Goal: Information Seeking & Learning: Understand process/instructions

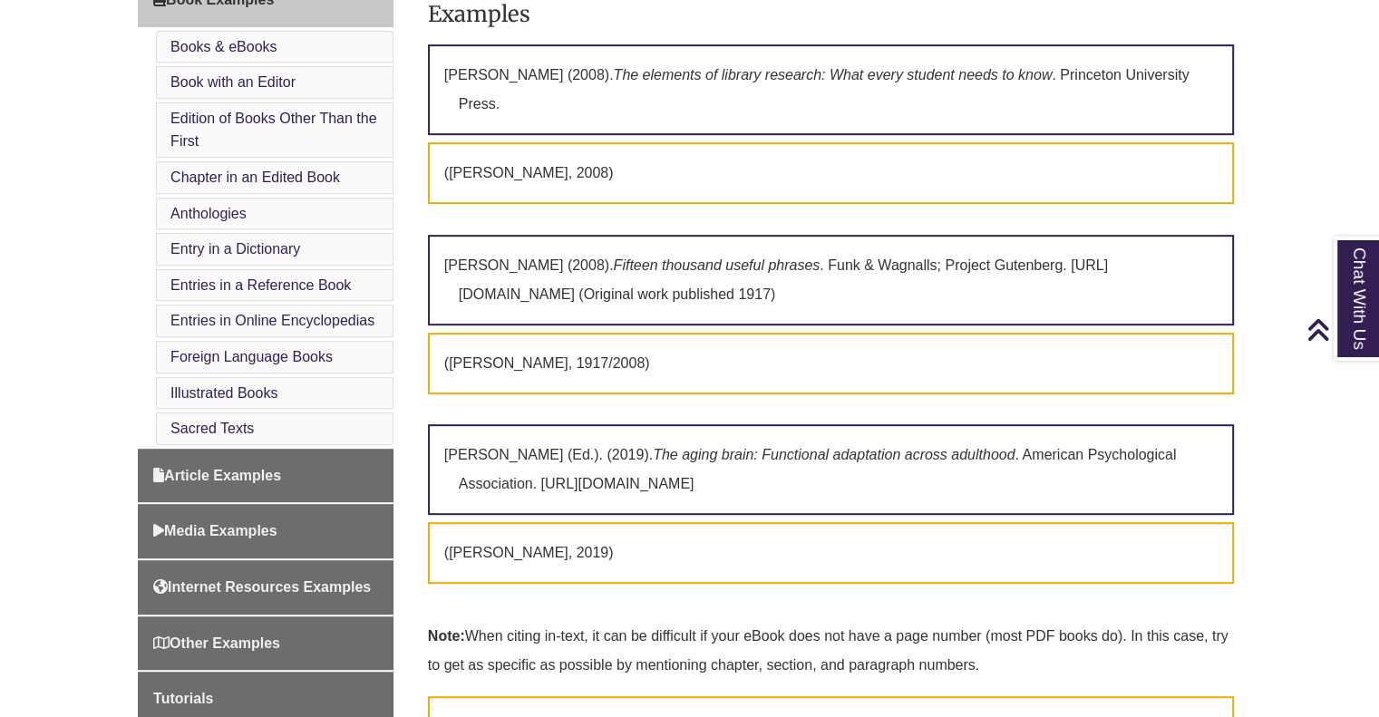
scroll to position [826, 0]
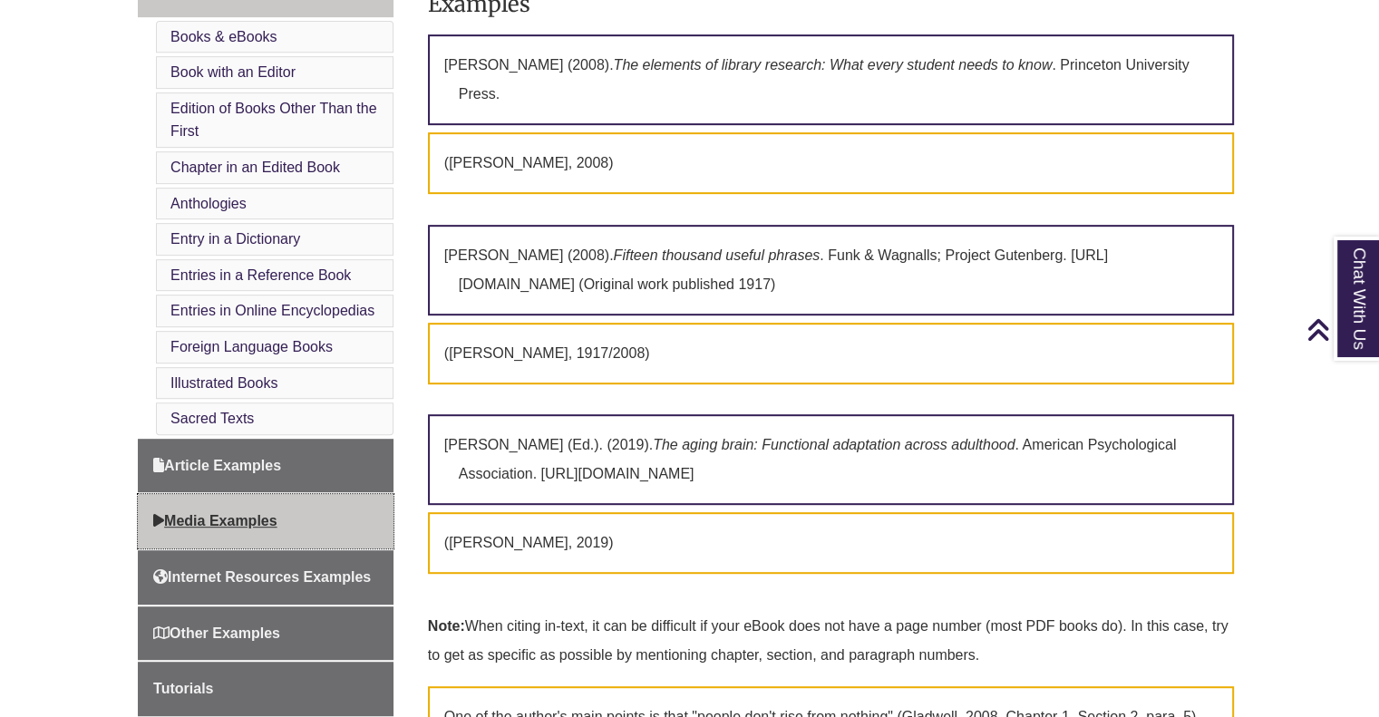
click at [357, 519] on link "Media Examples" at bounding box center [266, 521] width 256 height 54
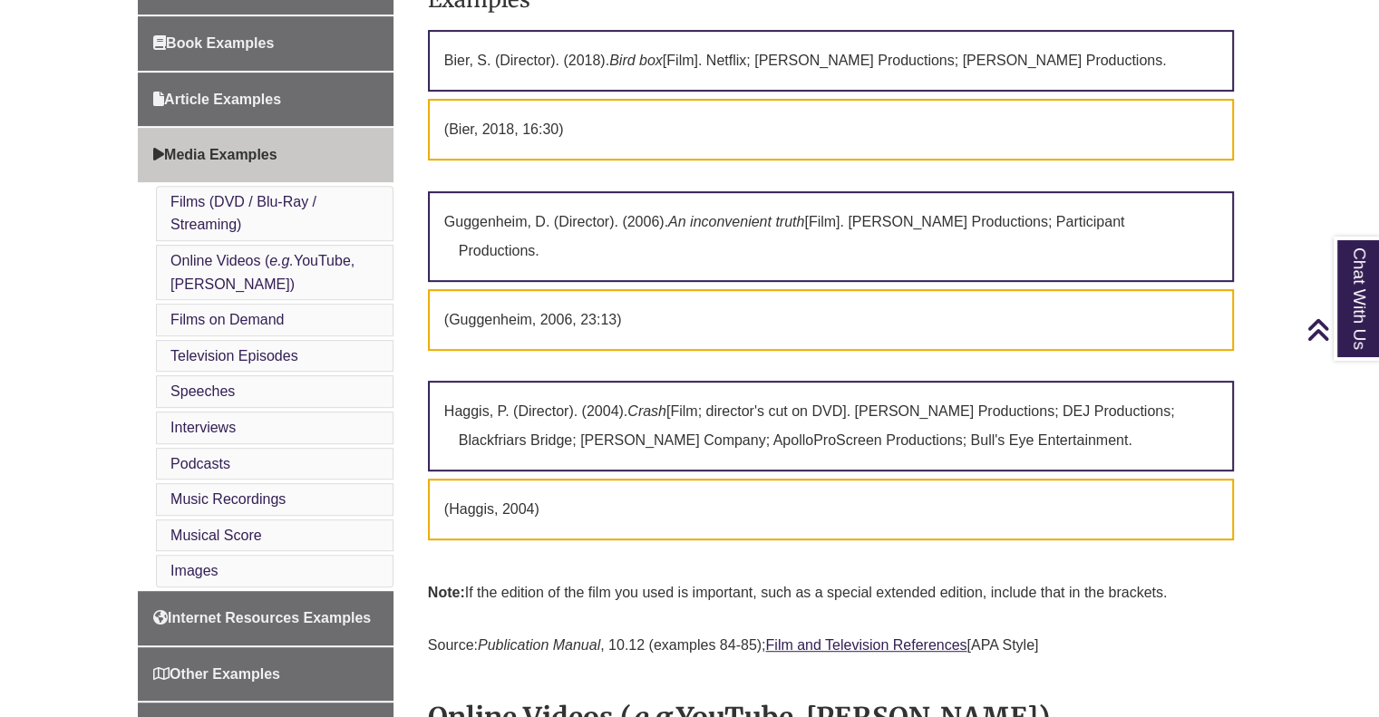
scroll to position [774, 0]
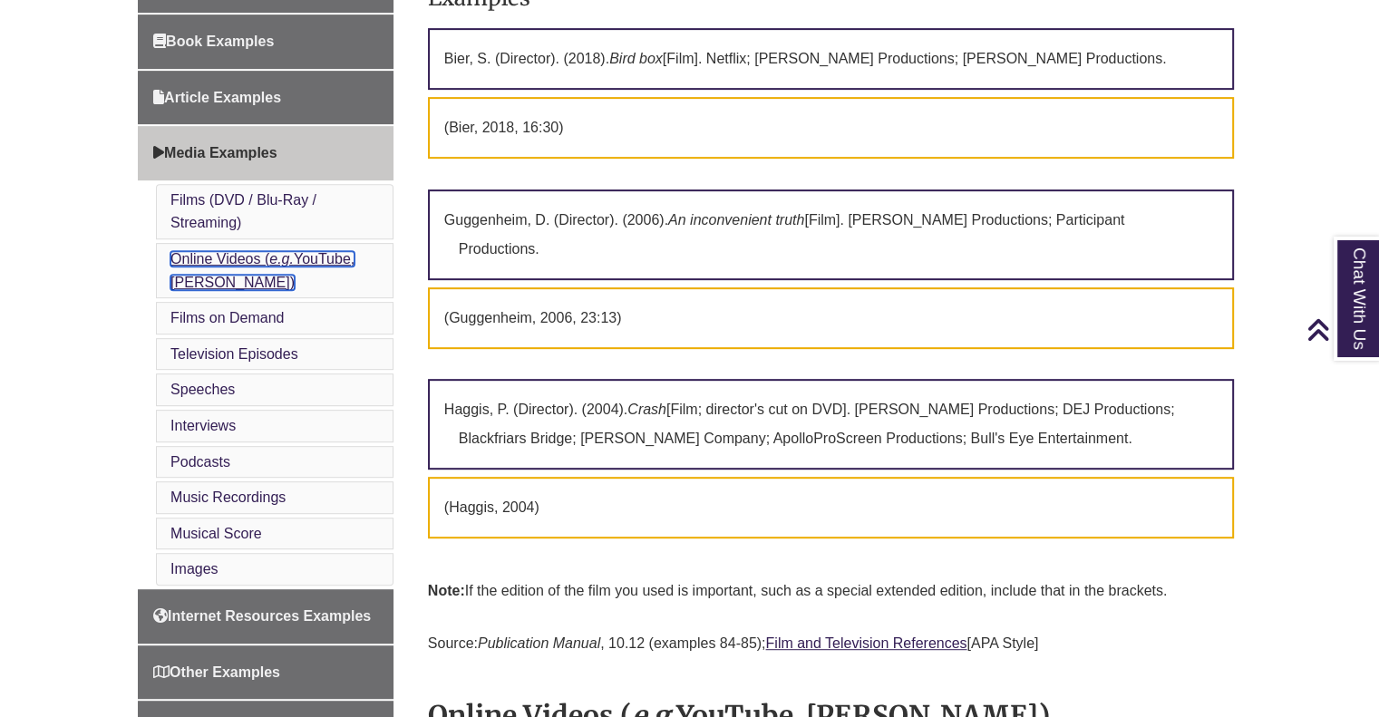
click at [272, 253] on em "e.g." at bounding box center [281, 258] width 24 height 15
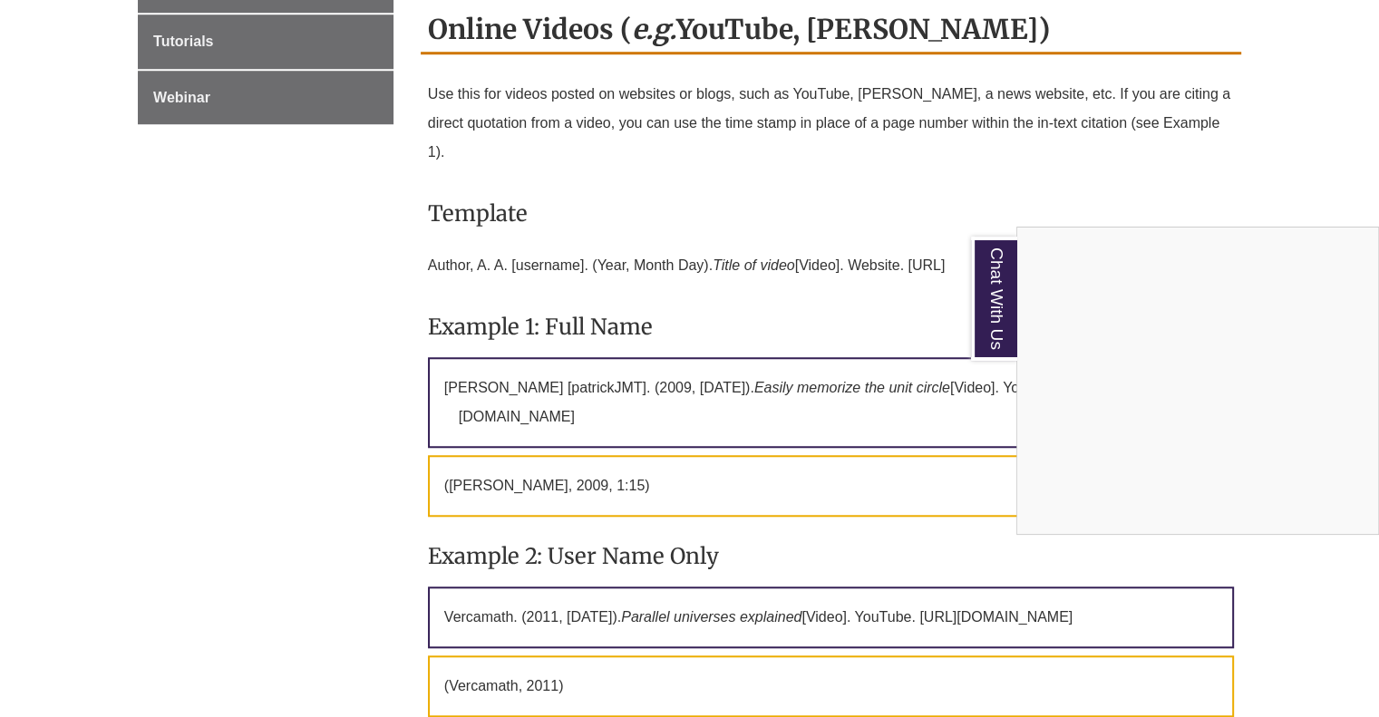
click at [857, 209] on div "Chat With Us" at bounding box center [689, 358] width 1379 height 717
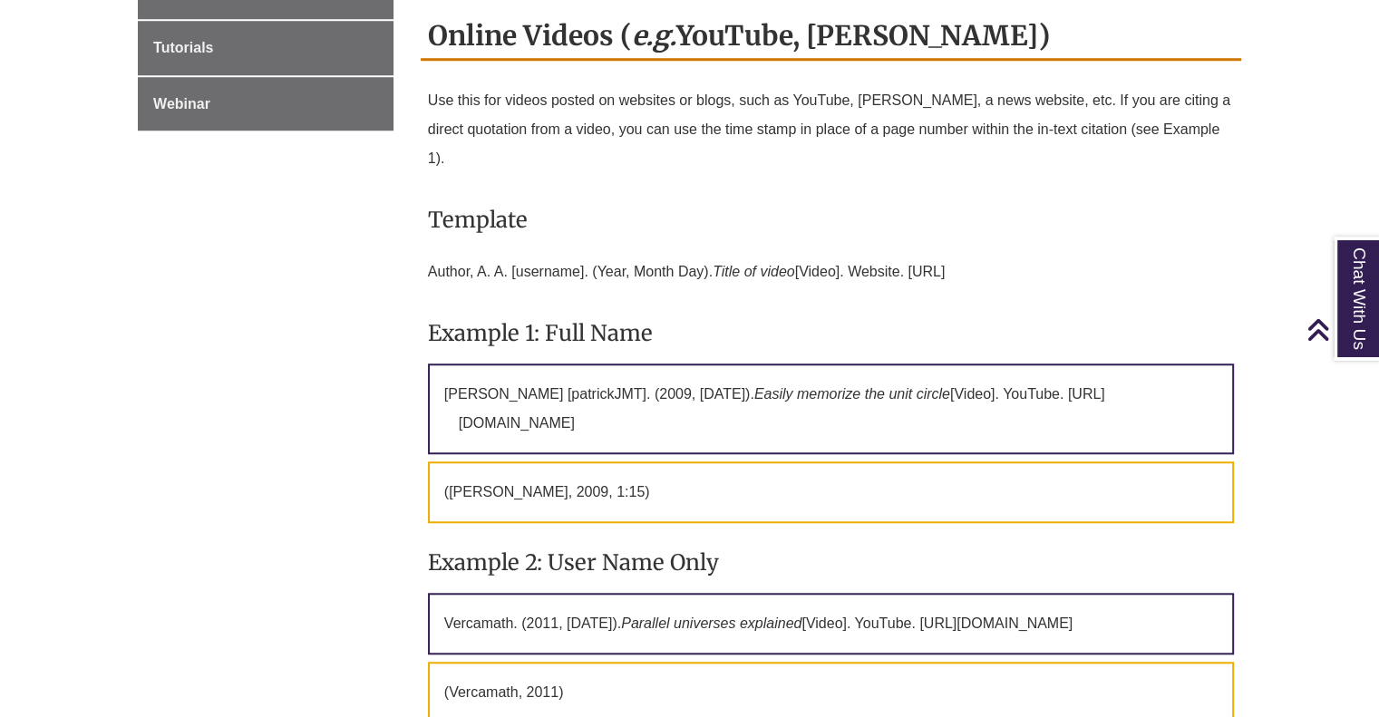
scroll to position [1453, 0]
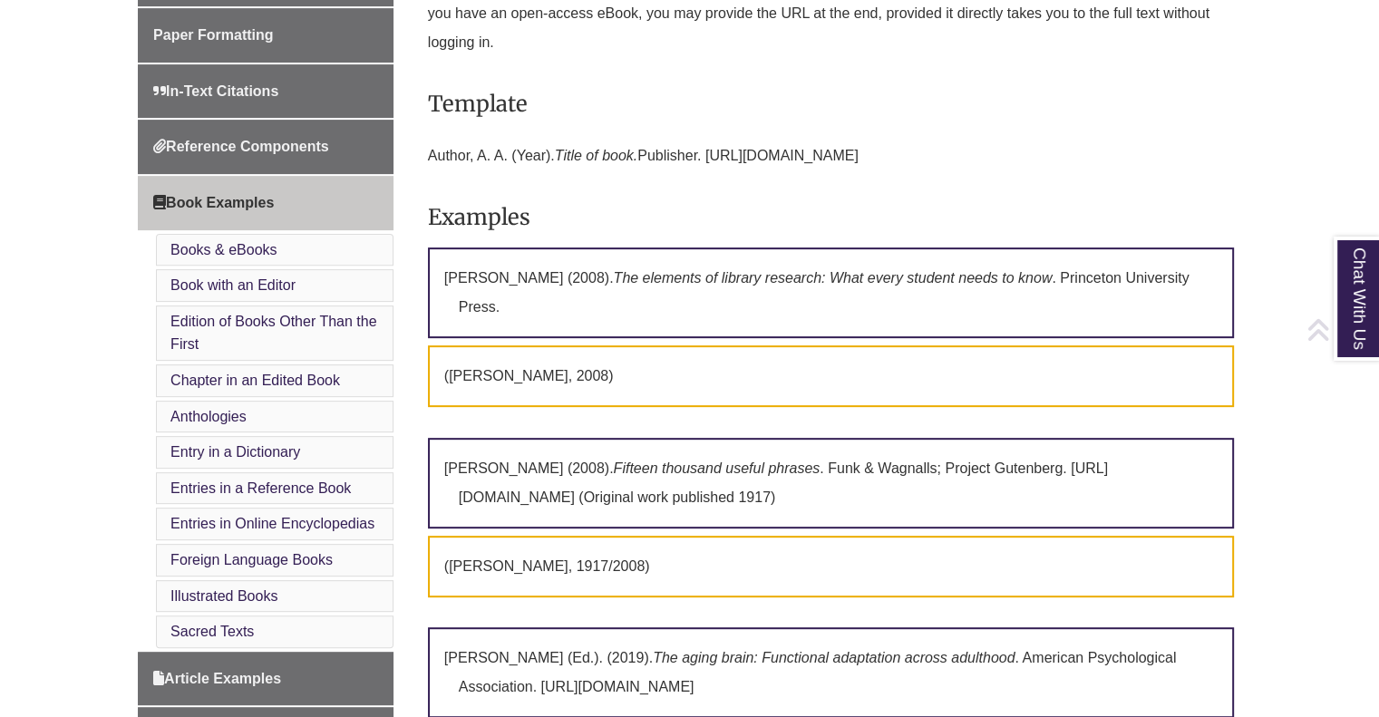
scroll to position [780, 0]
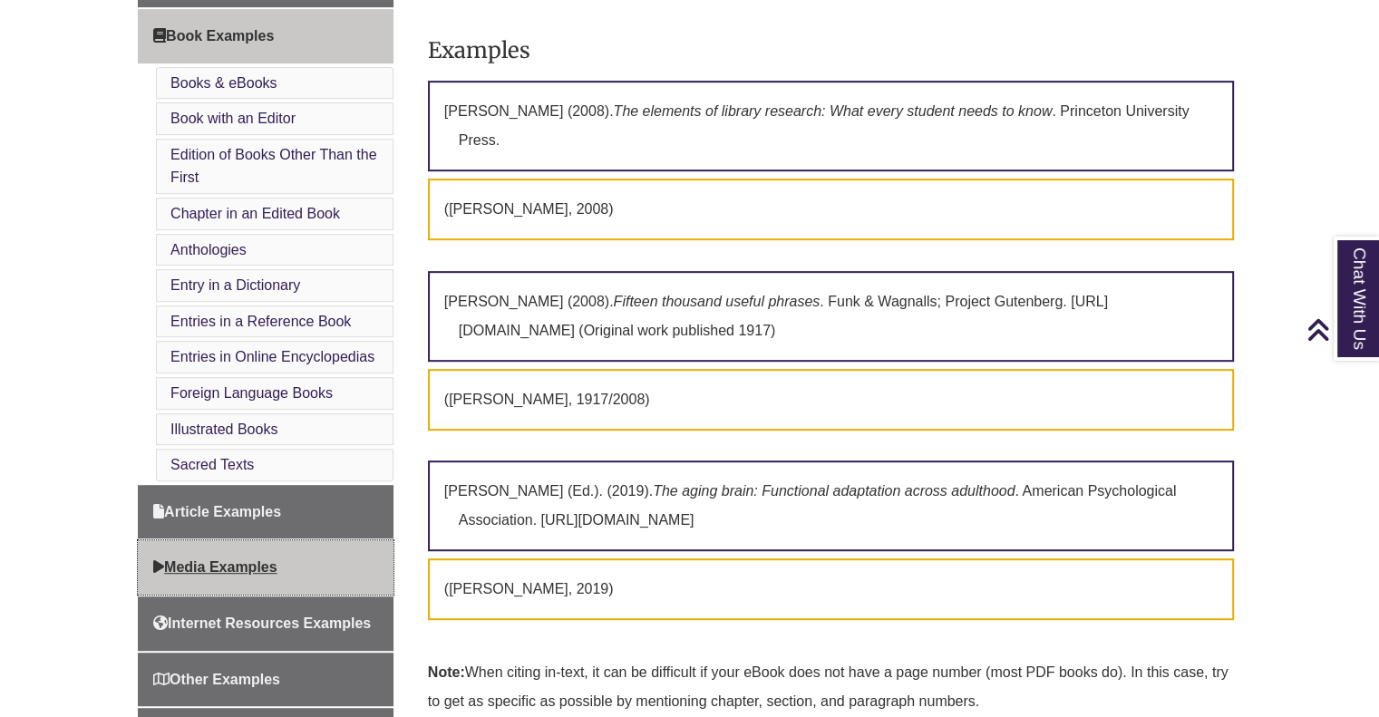
click at [246, 559] on span "Media Examples" at bounding box center [215, 566] width 124 height 15
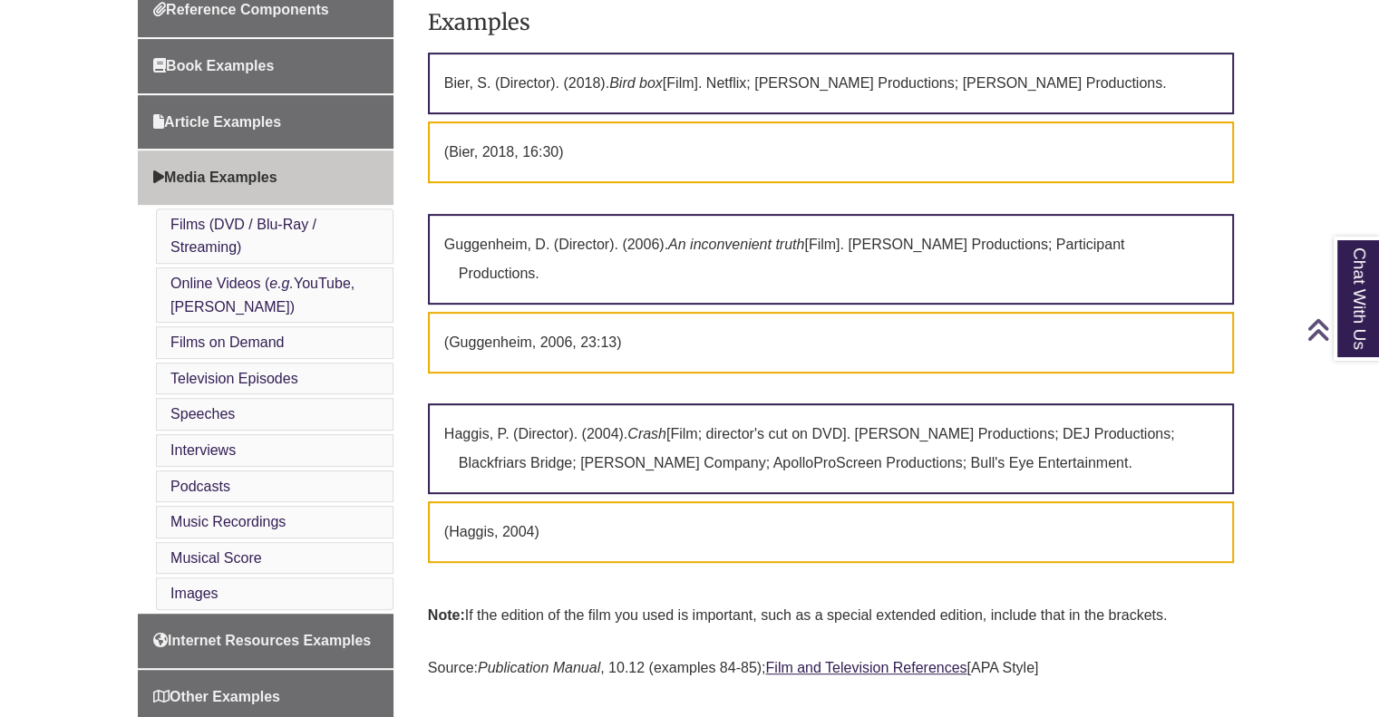
scroll to position [738, 0]
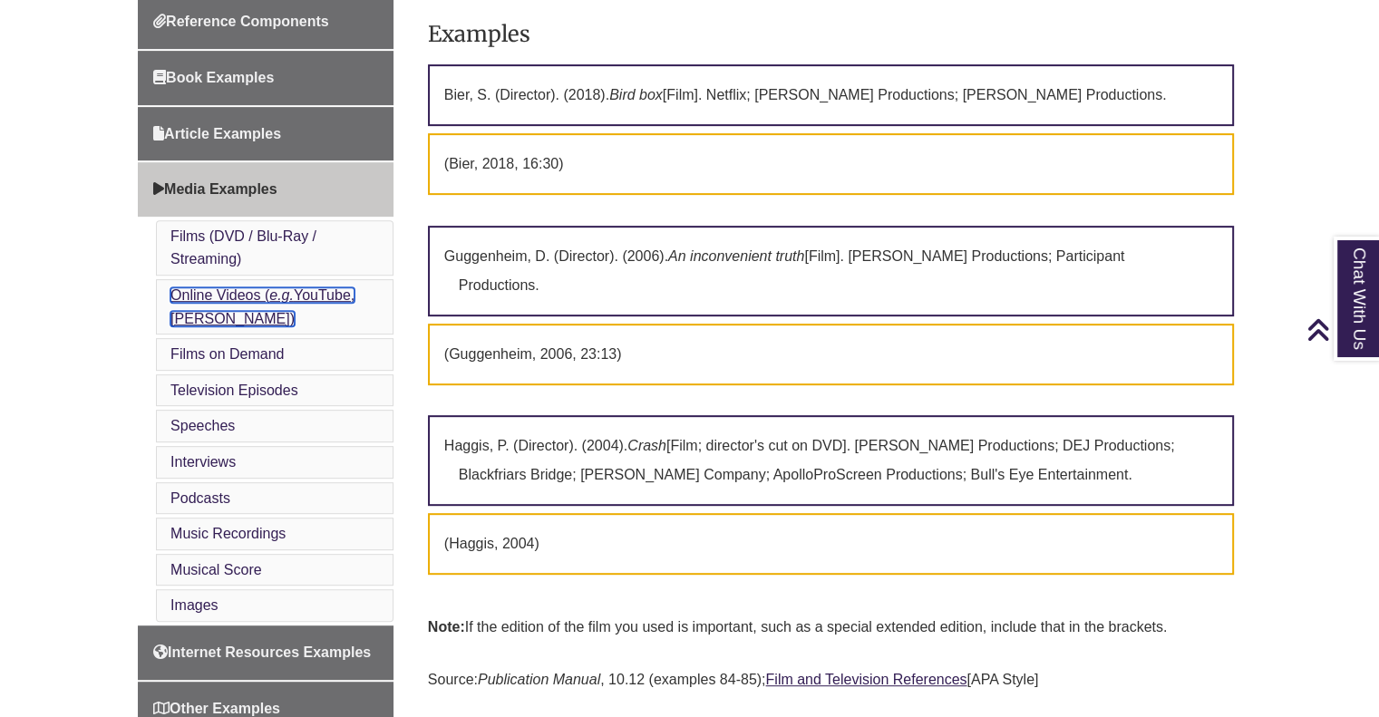
click at [257, 293] on link "Online Videos ( e.g. YouTube, [PERSON_NAME])" at bounding box center [262, 306] width 184 height 39
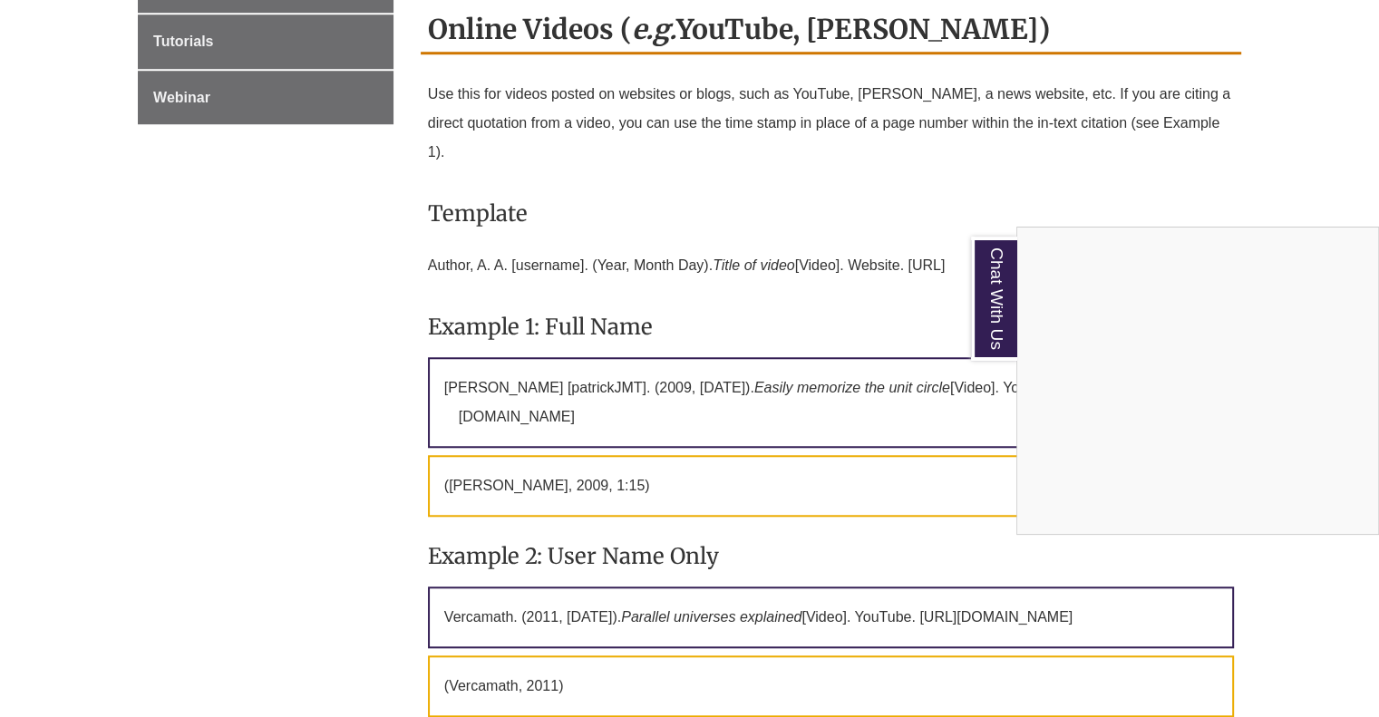
click at [1189, 168] on div "Chat With Us" at bounding box center [689, 358] width 1379 height 717
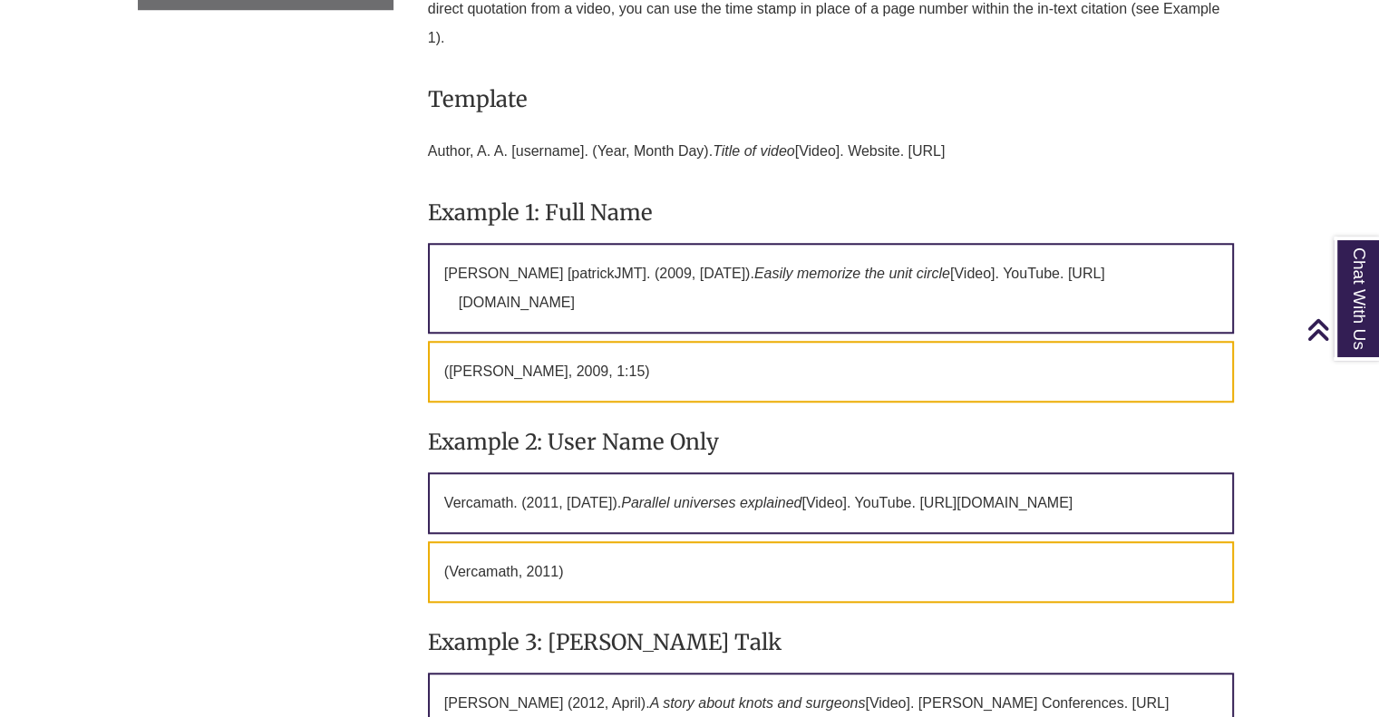
scroll to position [1576, 0]
